Goal: Communication & Community: Answer question/provide support

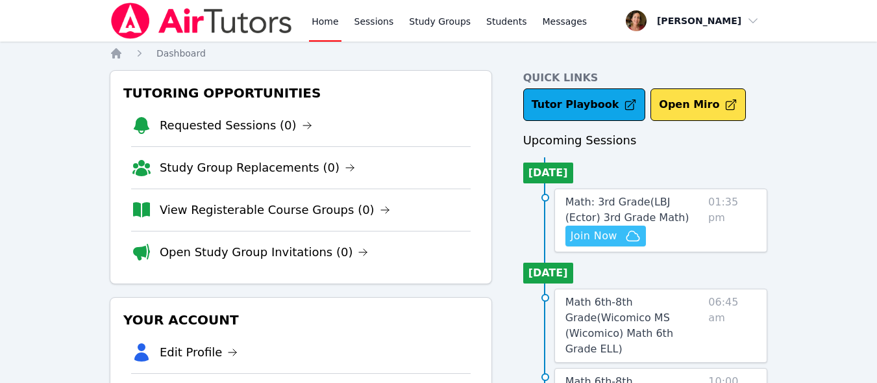
click at [586, 233] on span "Join Now" at bounding box center [594, 236] width 47 height 16
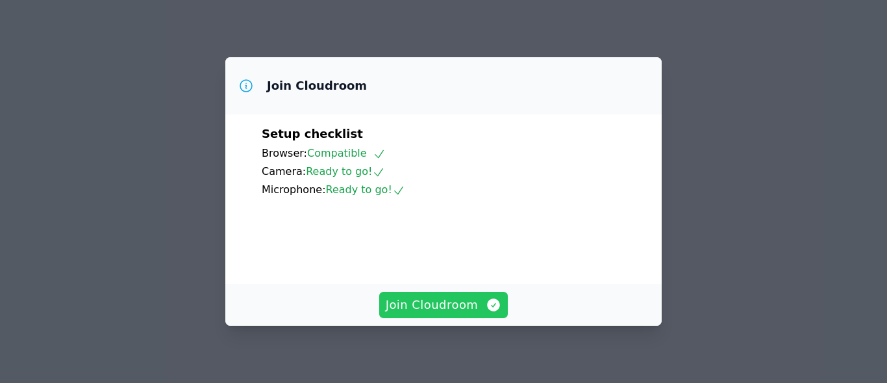
click at [488, 308] on icon "button" at bounding box center [494, 304] width 13 height 13
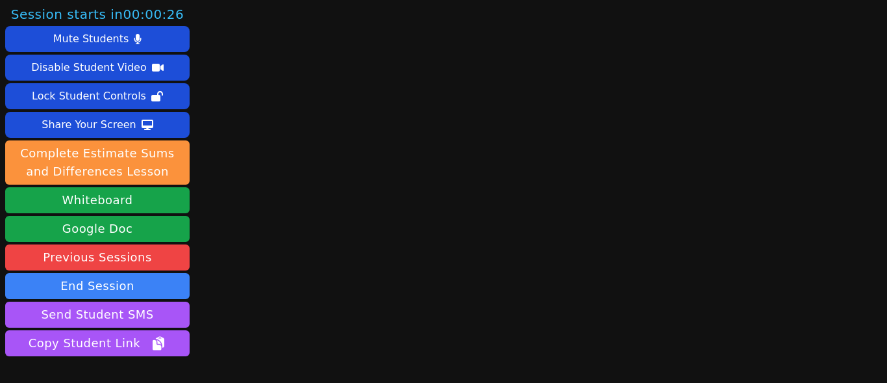
click at [487, 308] on main at bounding box center [540, 191] width 231 height 383
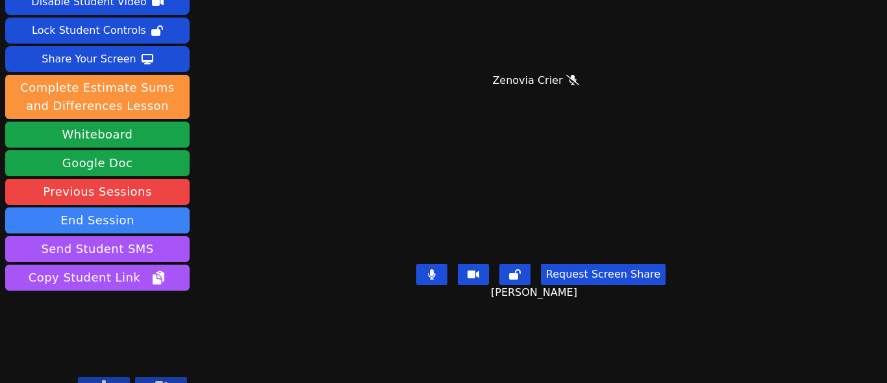
scroll to position [56, 0]
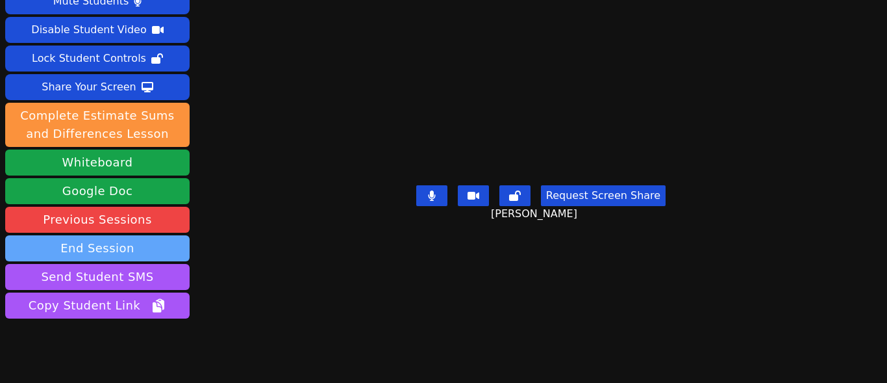
click at [166, 235] on button "End Session" at bounding box center [97, 248] width 184 height 26
